Goal: Find specific page/section: Find specific page/section

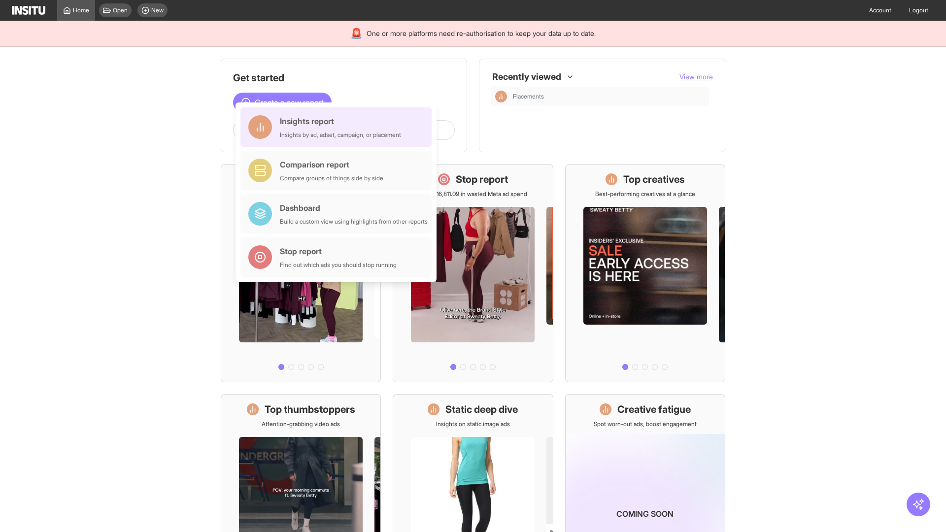
click at [339, 127] on div "Insights report Insights by ad, adset, campaign, or placement" at bounding box center [340, 127] width 121 height 24
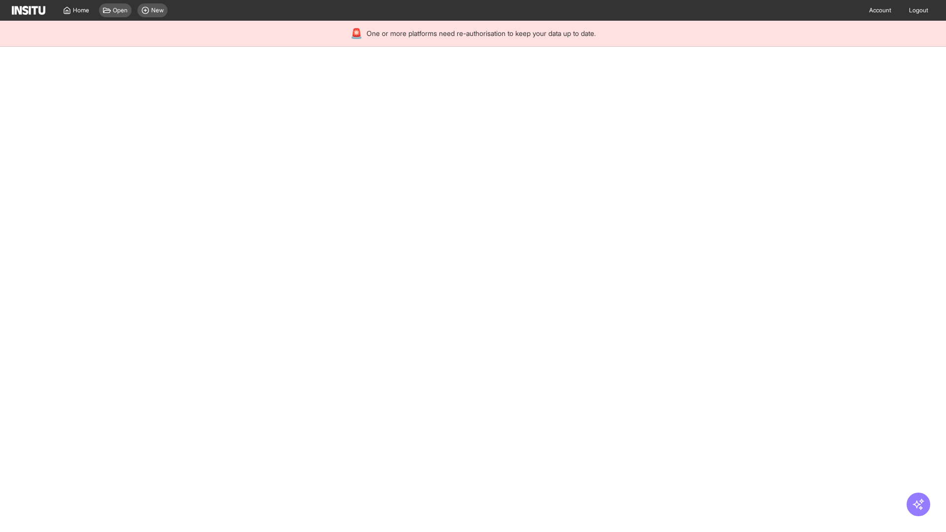
select select "**"
